Goal: Task Accomplishment & Management: Manage account settings

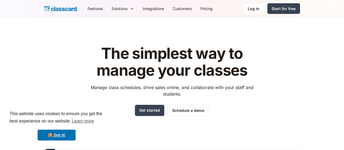
drag, startPoint x: 345, startPoint y: 10, endPoint x: 339, endPoint y: -7, distance: 18.3
click at [339, 0] on html "This website uses cookies to ensure you get the best experience on our website.…" at bounding box center [172, 75] width 344 height 150
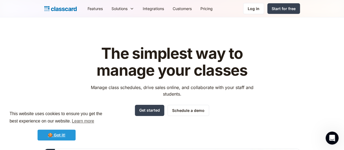
drag, startPoint x: 68, startPoint y: 134, endPoint x: 90, endPoint y: 134, distance: 21.8
click at [90, 134] on div "🍪 Got it!" at bounding box center [57, 135] width 94 height 11
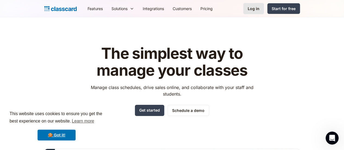
click at [264, 11] on link "Log in" at bounding box center [253, 8] width 21 height 11
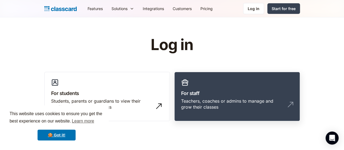
click at [295, 104] on img at bounding box center [290, 104] width 9 height 9
